Goal: Information Seeking & Learning: Learn about a topic

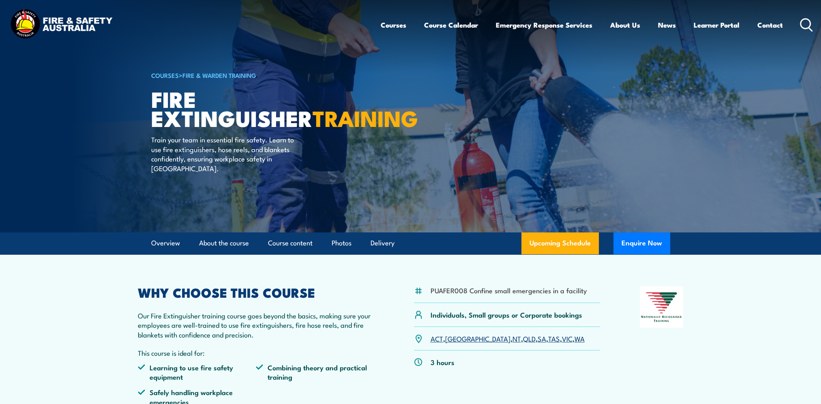
click at [40, 190] on img at bounding box center [410, 116] width 821 height 232
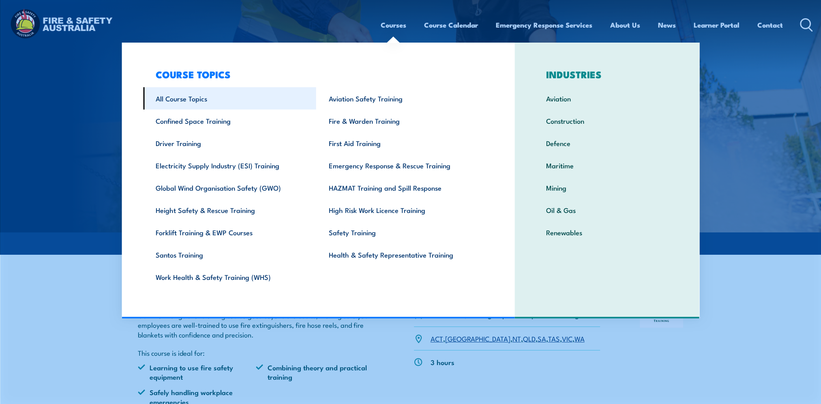
click at [173, 99] on link "All Course Topics" at bounding box center [229, 98] width 173 height 22
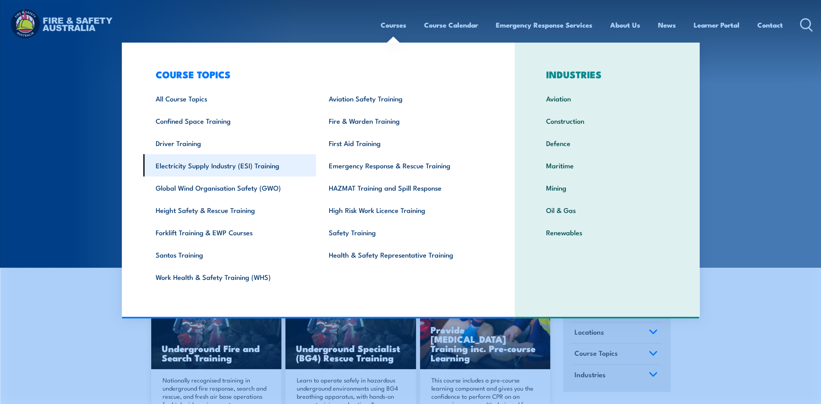
click at [218, 168] on link "Electricity Supply Industry (ESI) Training" at bounding box center [229, 165] width 173 height 22
